Goal: Task Accomplishment & Management: Complete application form

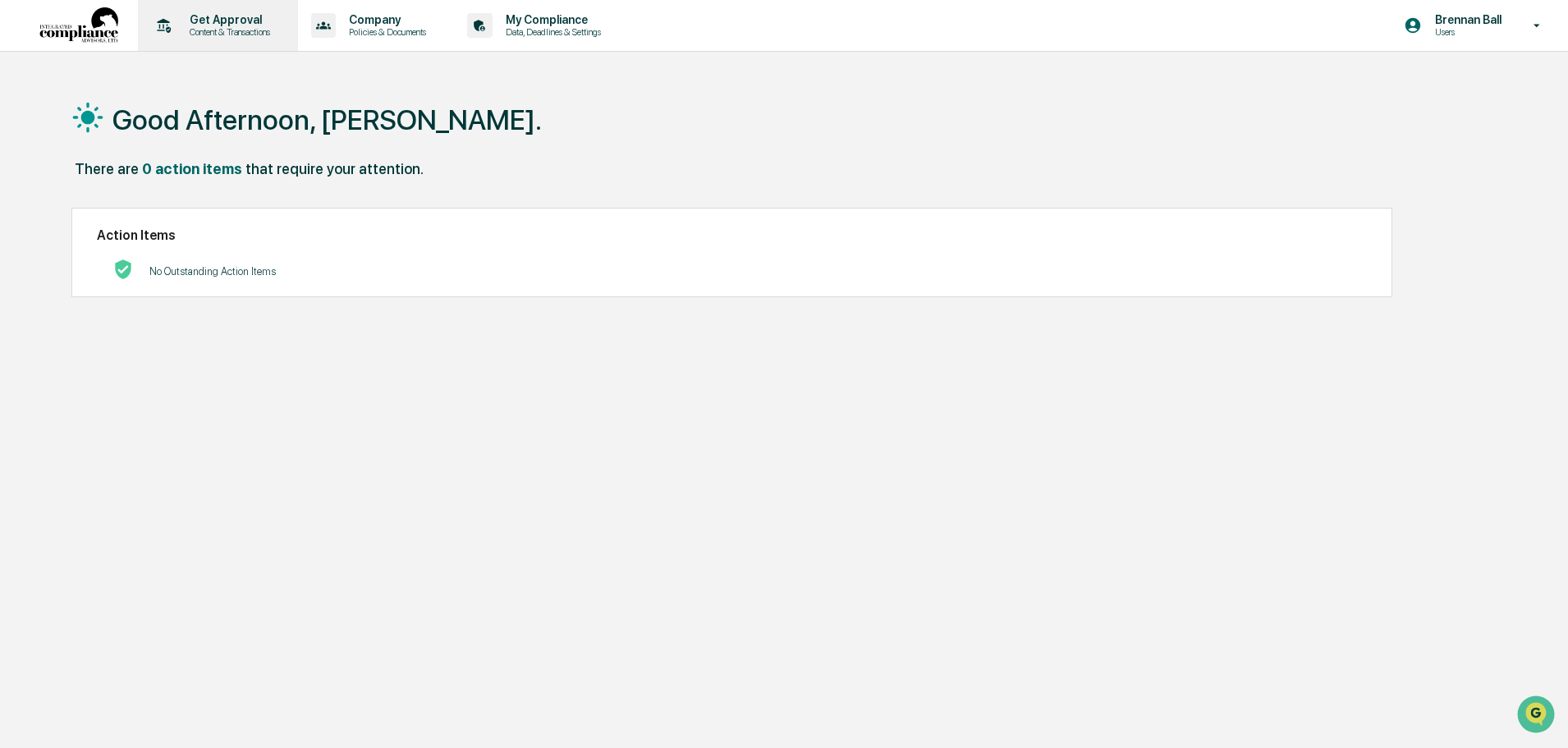
click at [258, 26] on p "Content & Transactions" at bounding box center [227, 32] width 102 height 12
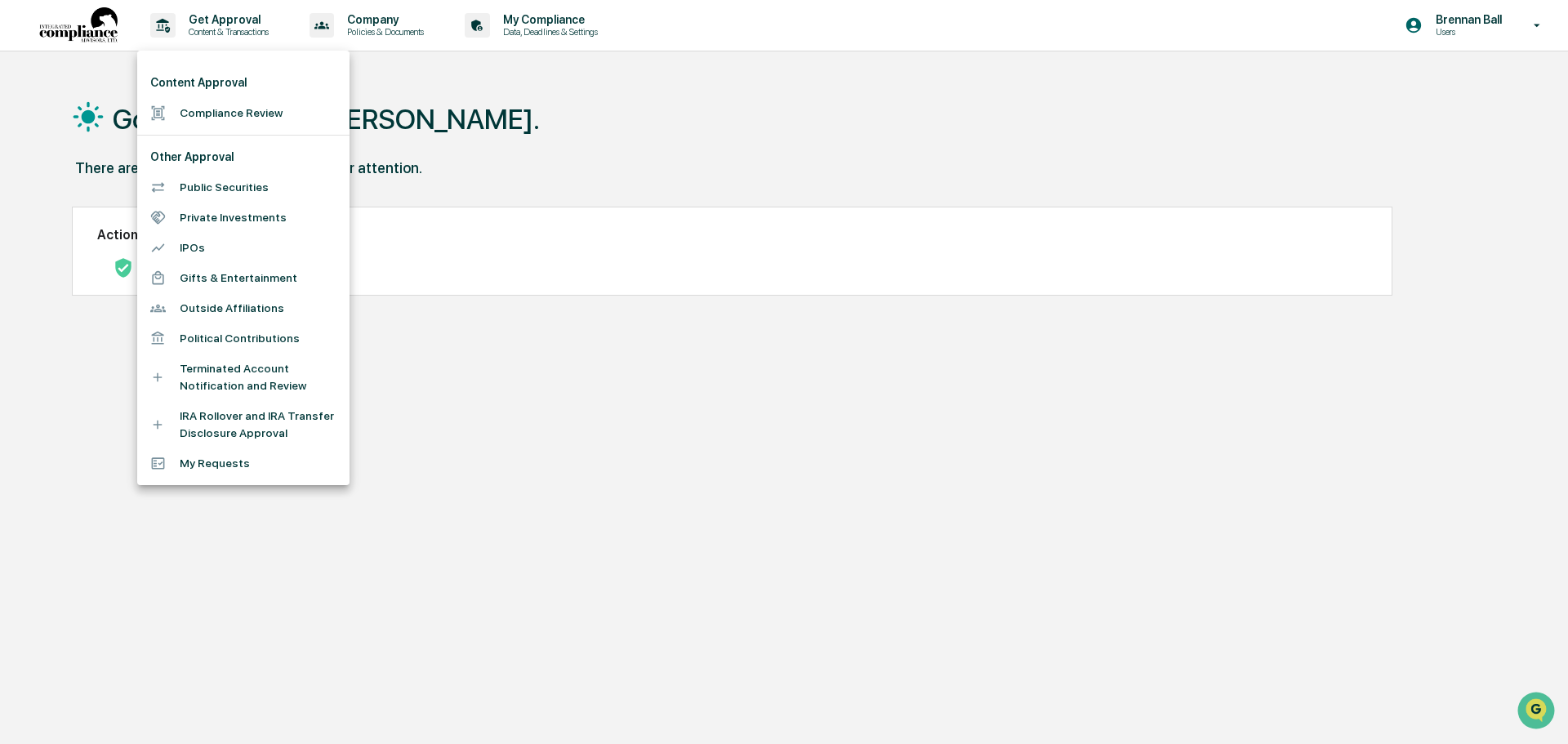
click at [247, 116] on li "Compliance Review" at bounding box center [243, 113] width 212 height 30
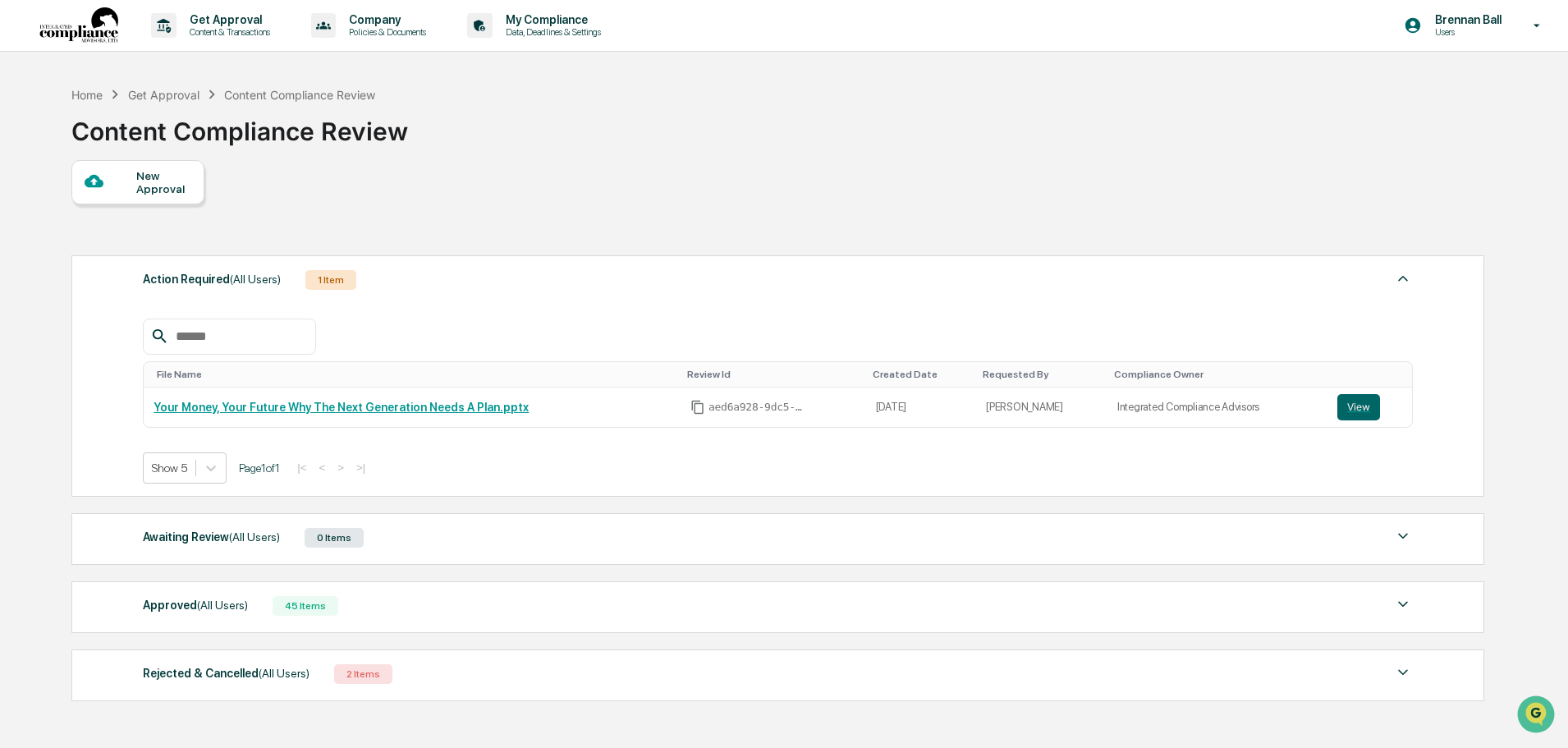
click at [186, 192] on div "New Approval" at bounding box center [163, 182] width 55 height 26
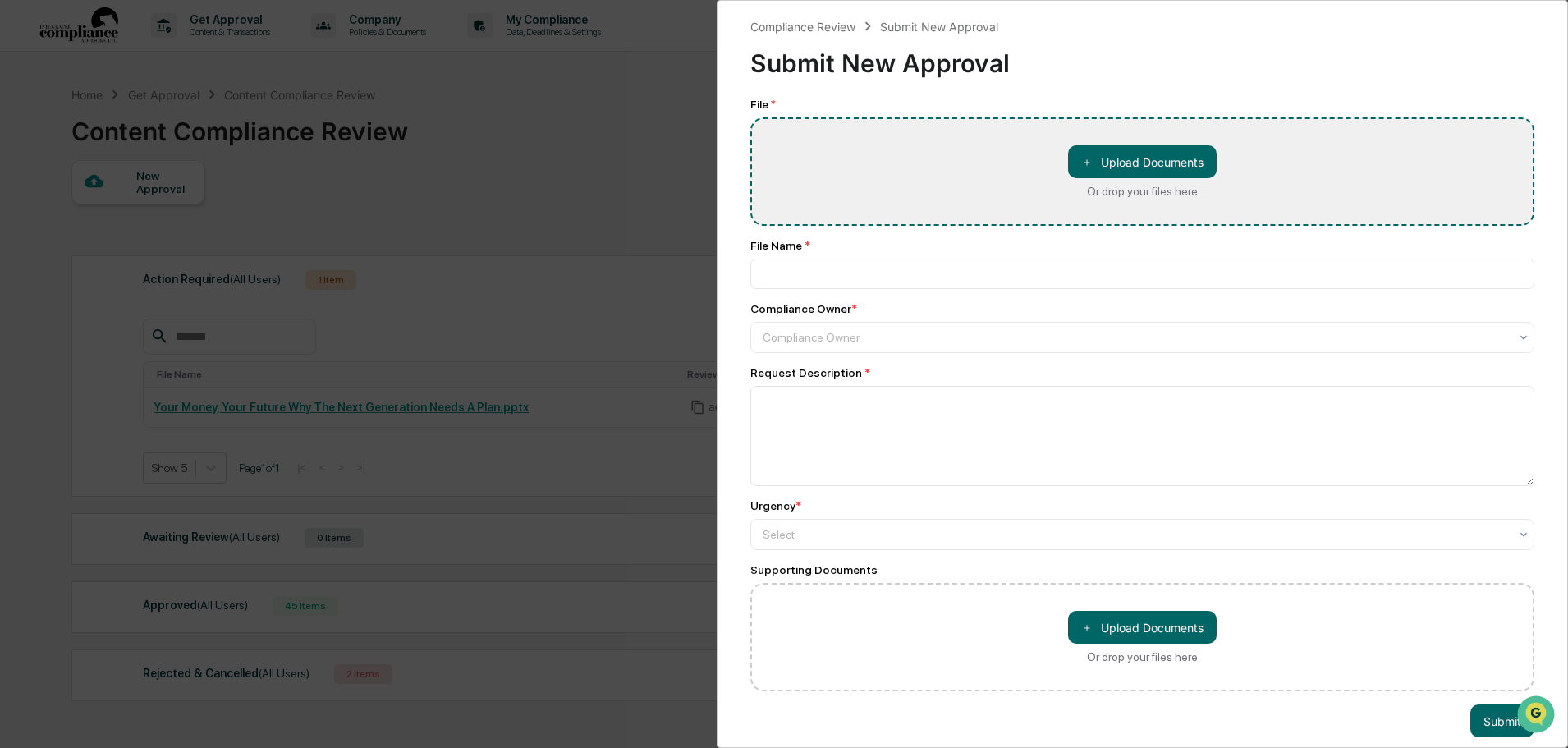
type input "**********"
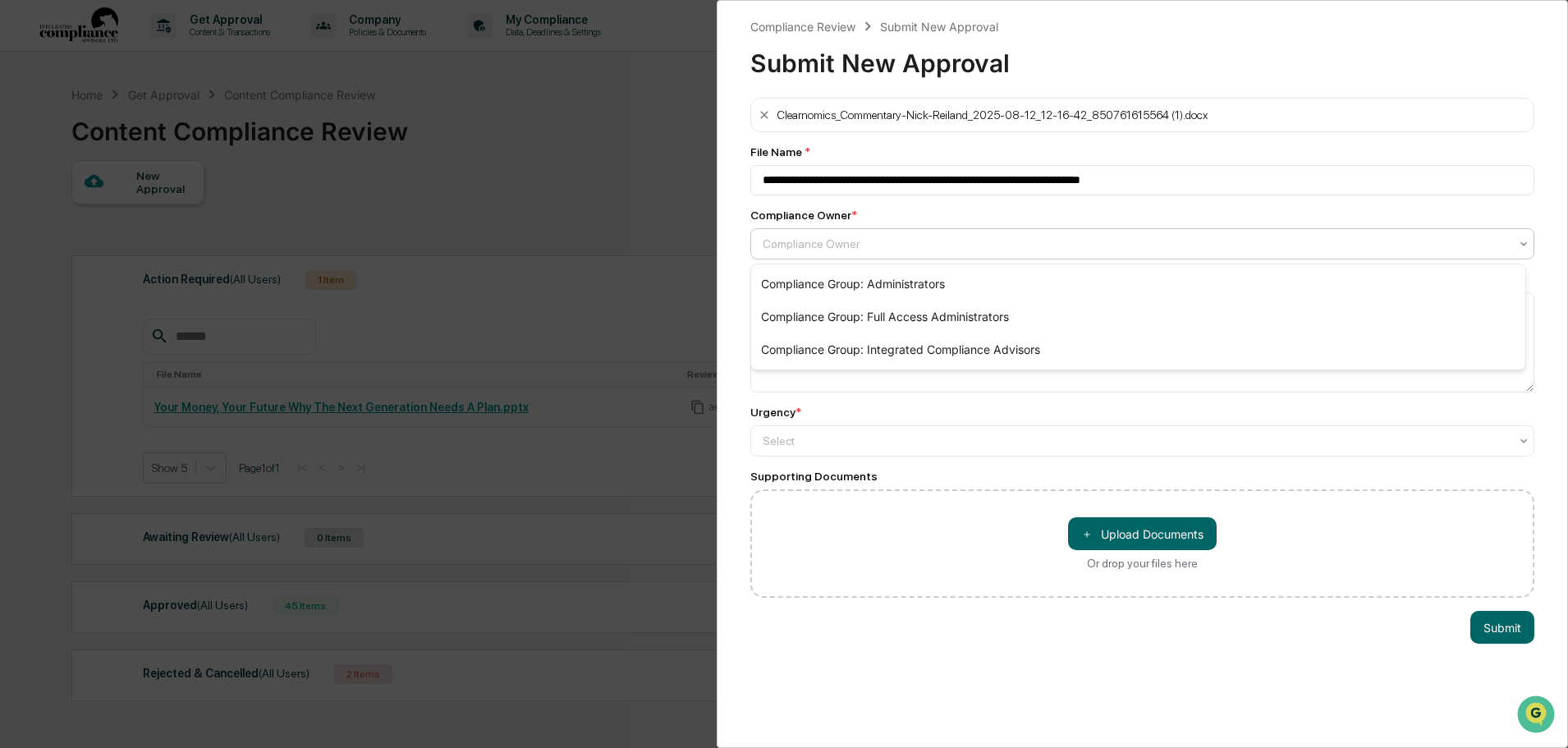
click at [873, 244] on div at bounding box center [1135, 244] width 746 height 17
click at [909, 353] on div "Compliance Group: Integrated Compliance Advisors" at bounding box center [1137, 351] width 774 height 33
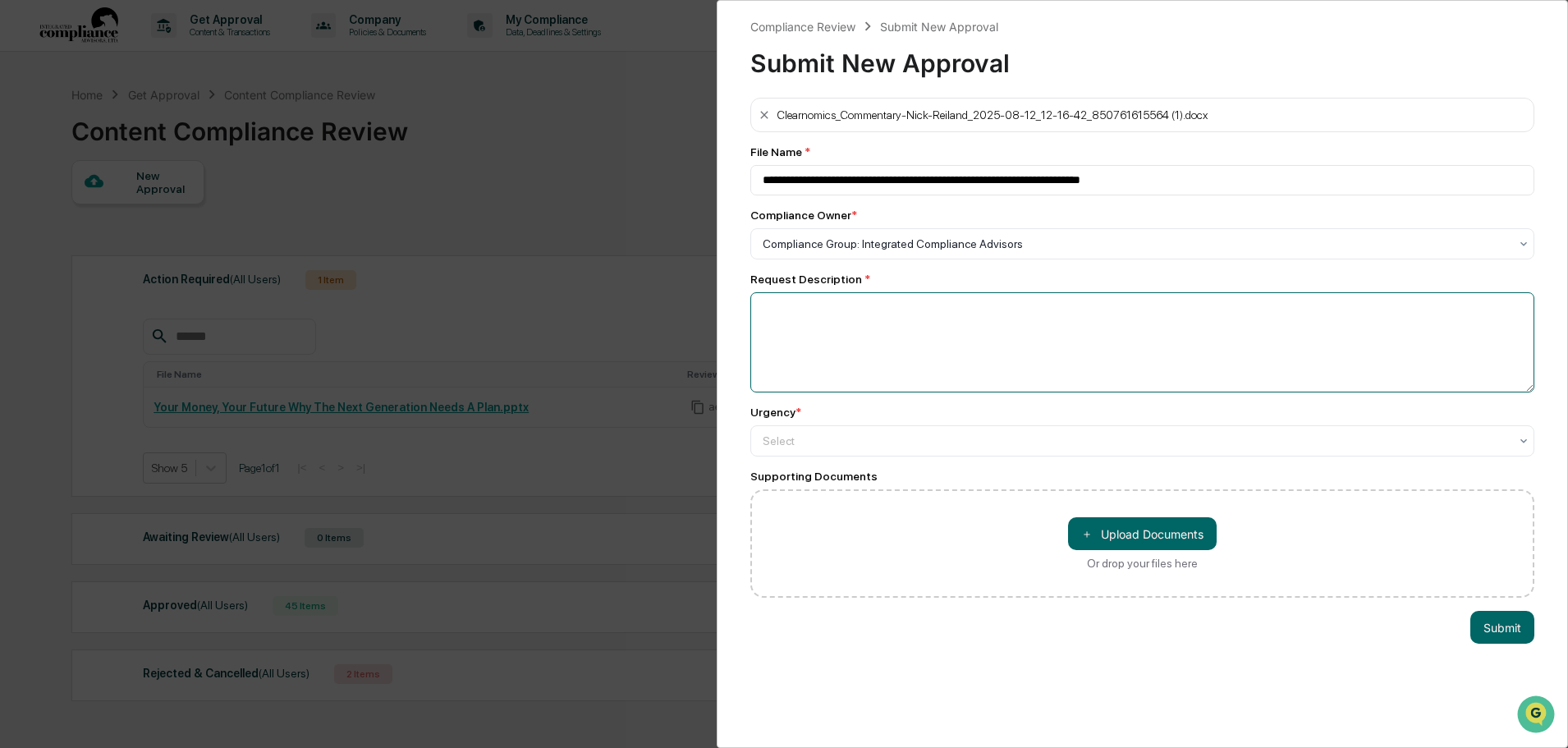
click at [844, 303] on textarea at bounding box center [1142, 343] width 784 height 100
type textarea "**********"
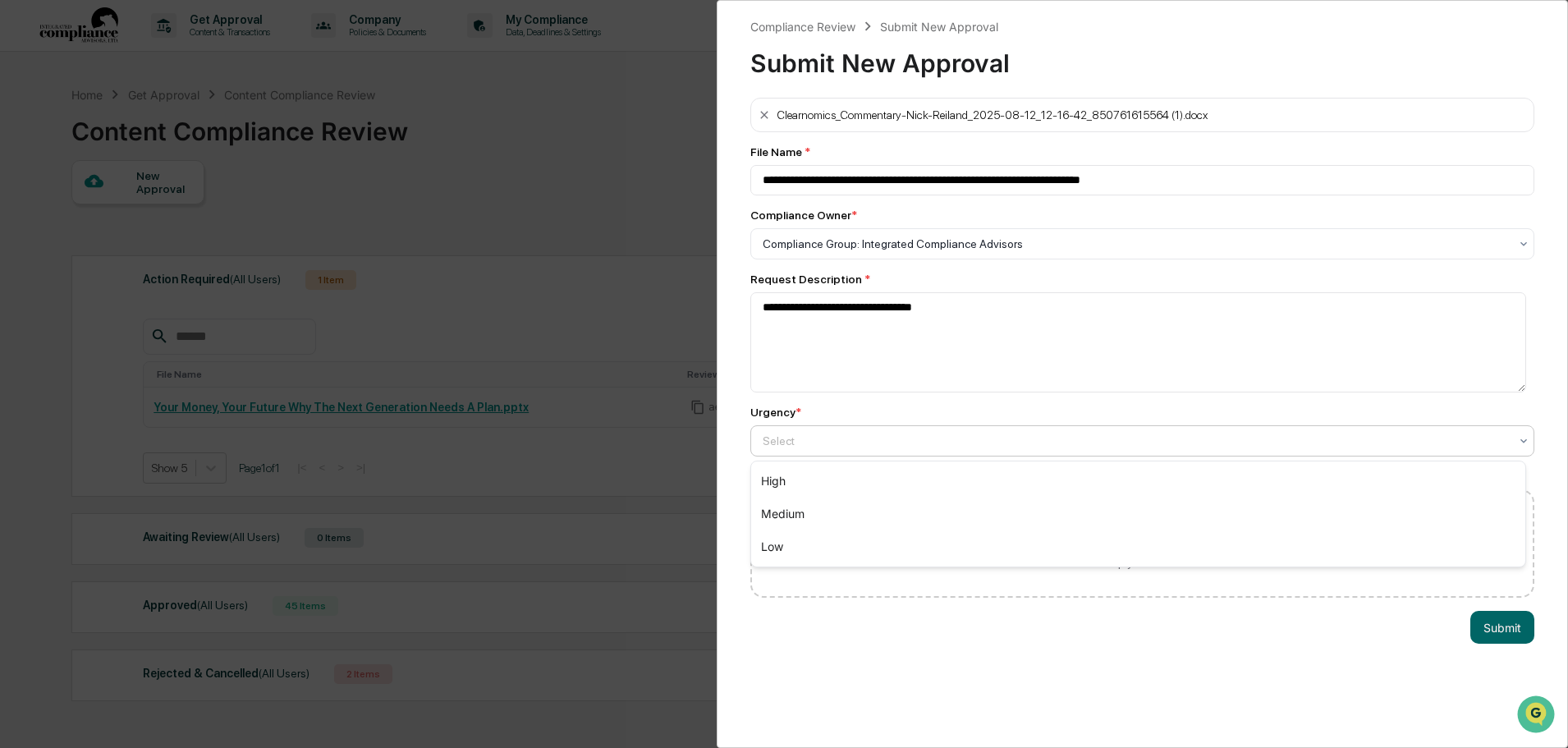
click at [859, 441] on div at bounding box center [1135, 441] width 746 height 17
click at [832, 484] on div "High" at bounding box center [1137, 482] width 774 height 33
click at [1501, 628] on button "Submit" at bounding box center [1501, 628] width 64 height 33
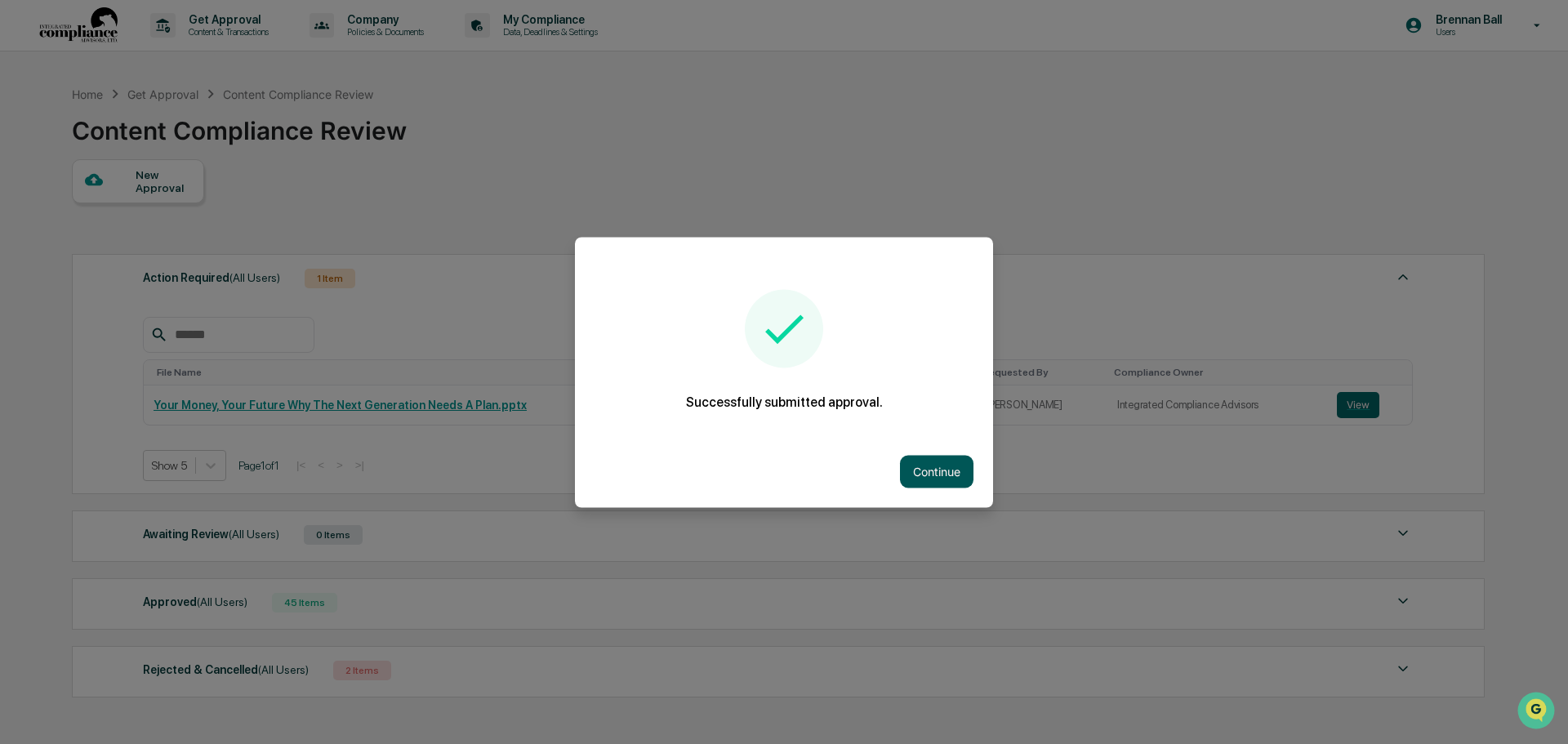
click at [943, 483] on button "Continue" at bounding box center [936, 471] width 73 height 33
